Goal: Entertainment & Leisure: Browse casually

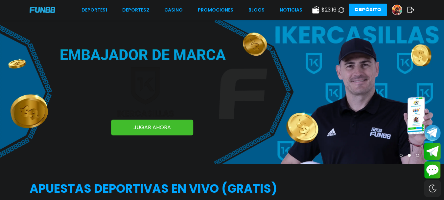
click at [176, 8] on link "CASINO" at bounding box center [173, 10] width 18 height 7
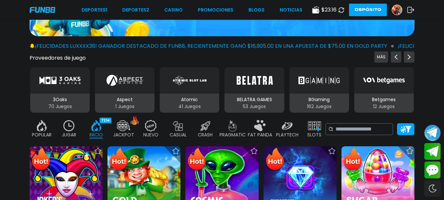
scroll to position [164, 0]
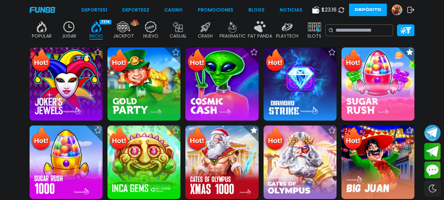
click at [69, 28] on img at bounding box center [68, 27] width 13 height 12
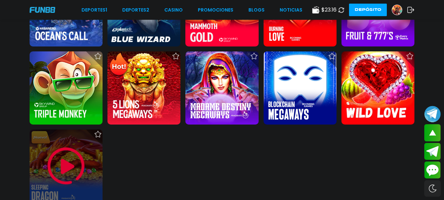
scroll to position [427, 0]
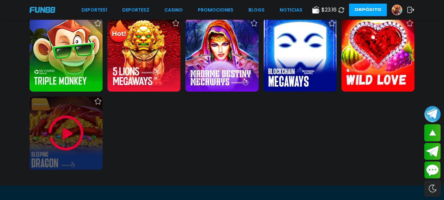
click at [63, 124] on img at bounding box center [65, 132] width 39 height 39
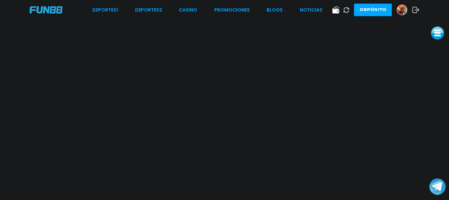
click at [397, 8] on div at bounding box center [402, 10] width 11 height 11
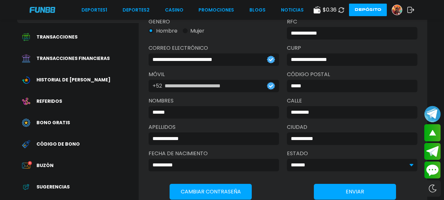
scroll to position [99, 0]
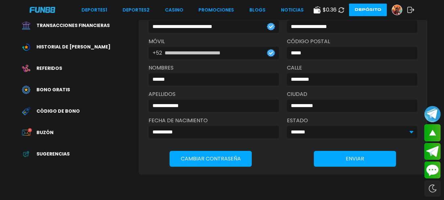
click at [53, 86] on span "Bono Gratis" at bounding box center [53, 89] width 34 height 7
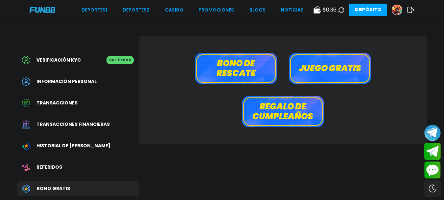
click at [225, 66] on button "Bono de rescate" at bounding box center [236, 68] width 82 height 31
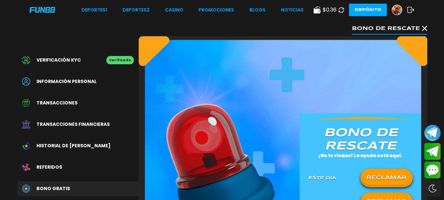
scroll to position [66, 0]
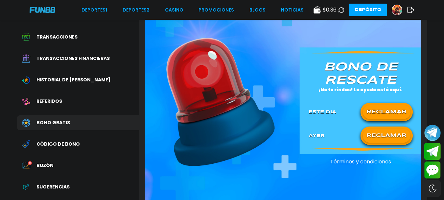
click at [389, 111] on button "RECLAMAR" at bounding box center [387, 112] width 48 height 14
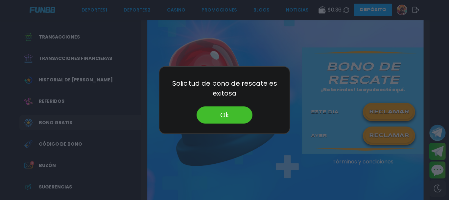
click at [209, 117] on button "Ok" at bounding box center [225, 114] width 56 height 17
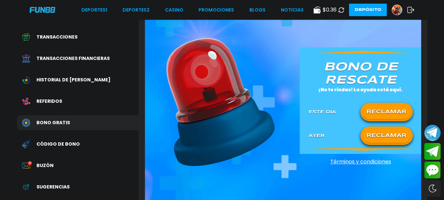
click at [338, 8] on button at bounding box center [342, 10] width 10 height 10
click at [168, 6] on div "Deportes 1 Deportes 2 CASINO Promociones BLOGS NOTICIAS $ 5.36 Depósito" at bounding box center [222, 10] width 444 height 20
click at [169, 7] on link "CASINO" at bounding box center [174, 10] width 18 height 7
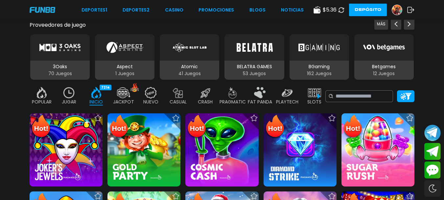
scroll to position [131, 0]
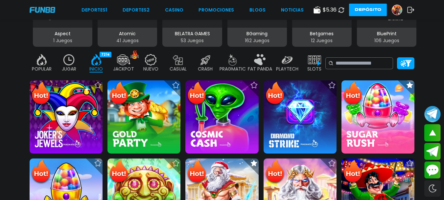
click at [72, 59] on img at bounding box center [68, 60] width 13 height 12
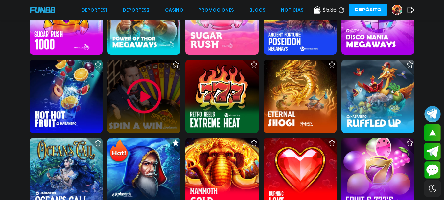
scroll to position [362, 0]
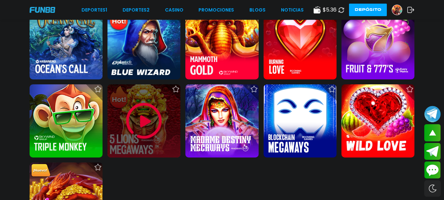
click at [150, 120] on img at bounding box center [143, 120] width 39 height 39
